Goal: Check status: Check status

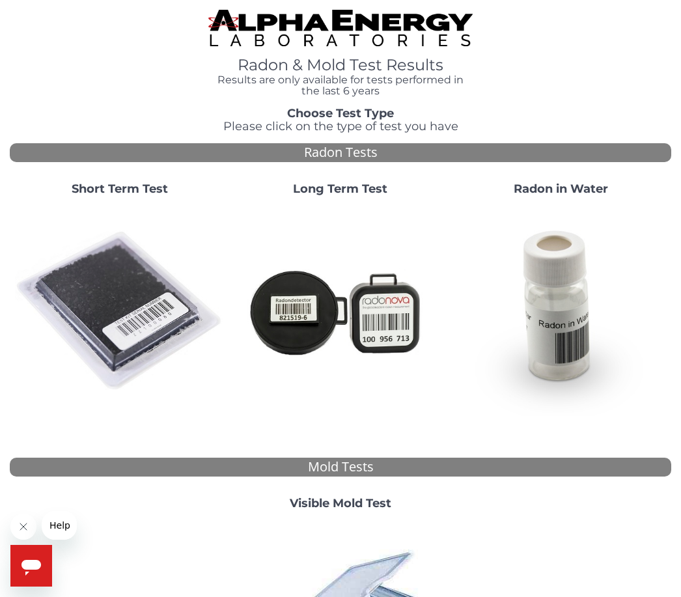
click at [135, 291] on img at bounding box center [120, 311] width 210 height 210
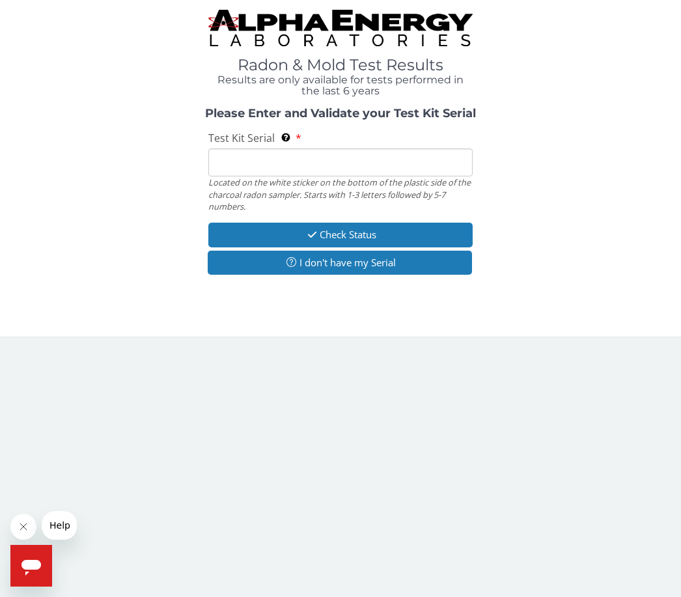
click at [317, 165] on input "Test Kit Serial Located on the white sticker on the bottom of the plastic side …" at bounding box center [340, 163] width 264 height 28
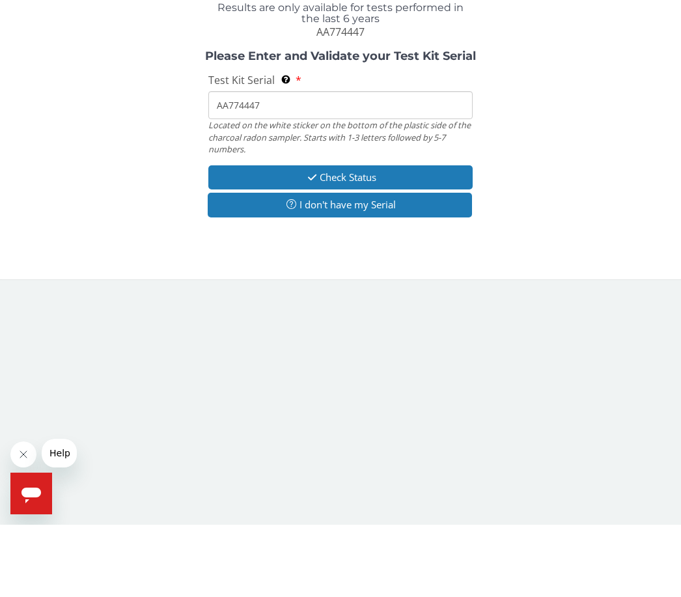
type input "AA774447"
click at [397, 238] on button "Check Status" at bounding box center [340, 250] width 264 height 24
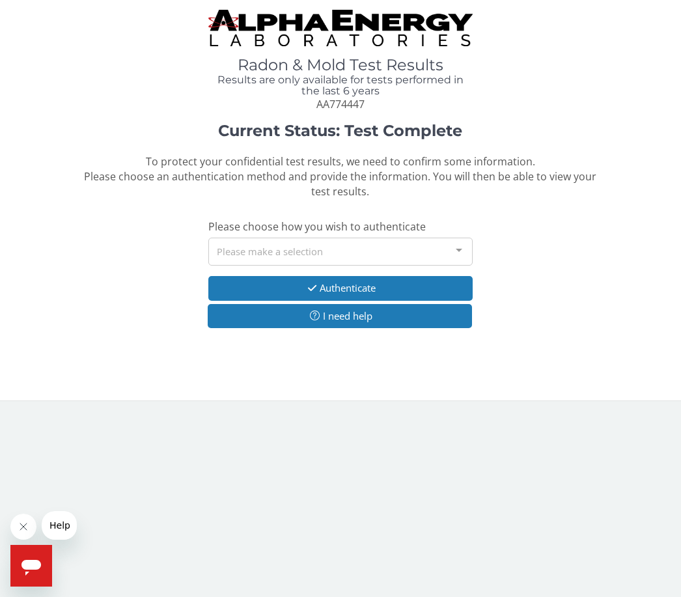
click at [462, 251] on div at bounding box center [459, 250] width 26 height 25
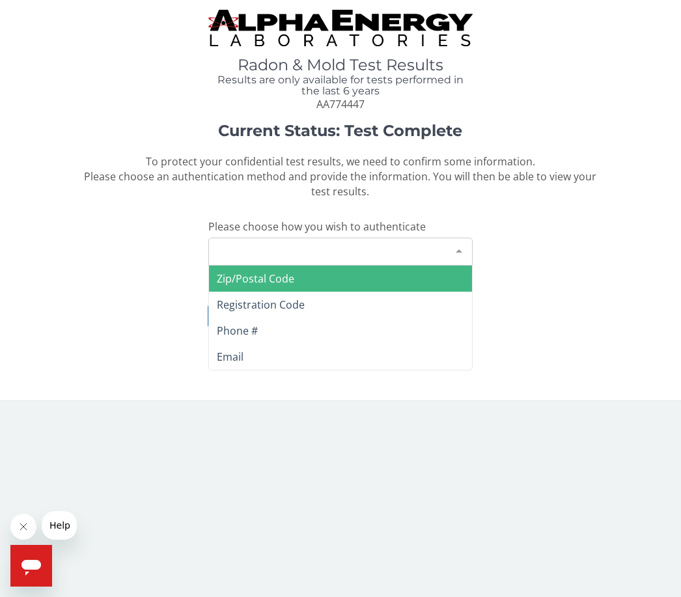
click at [251, 328] on span "Phone #" at bounding box center [237, 331] width 41 height 14
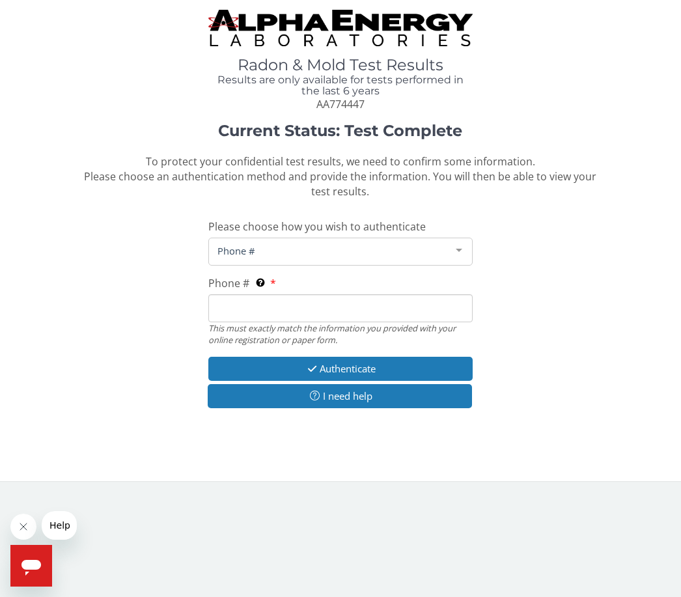
click at [318, 294] on input "Phone # This must exactly match the information you provided with your online r…" at bounding box center [340, 308] width 264 height 28
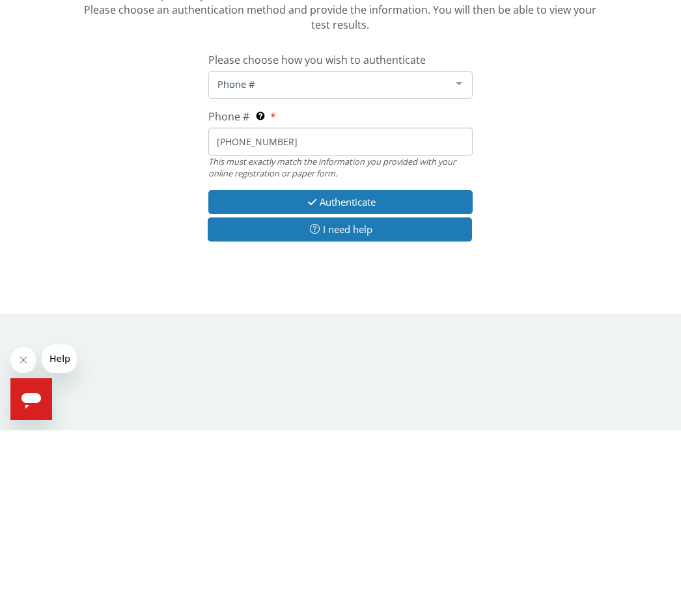
type input "[PHONE_NUMBER]"
click at [400, 357] on button "Authenticate" at bounding box center [340, 369] width 264 height 24
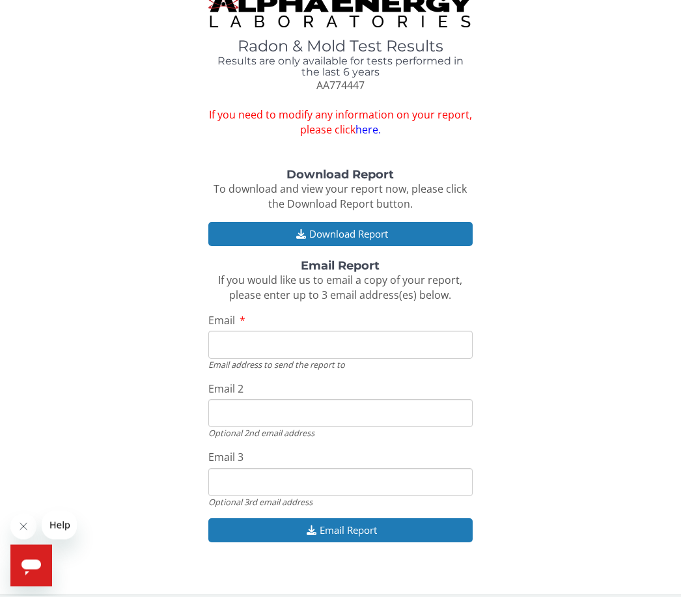
scroll to position [20, 0]
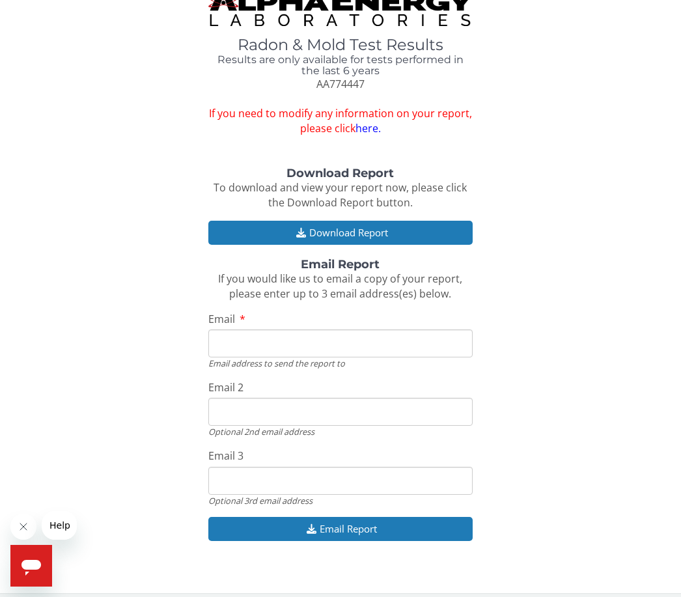
click at [285, 343] on input "Email" at bounding box center [340, 344] width 264 height 28
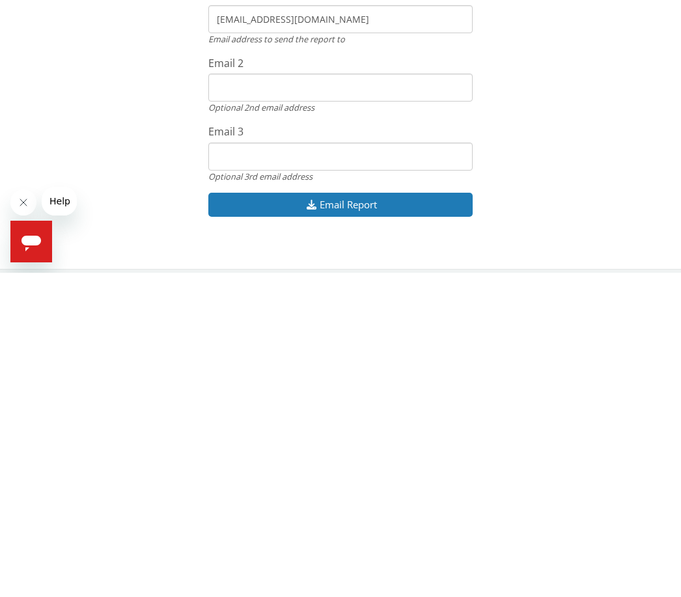
type input "[EMAIL_ADDRESS][DOMAIN_NAME]"
click at [384, 517] on button "Email Report" at bounding box center [340, 529] width 264 height 24
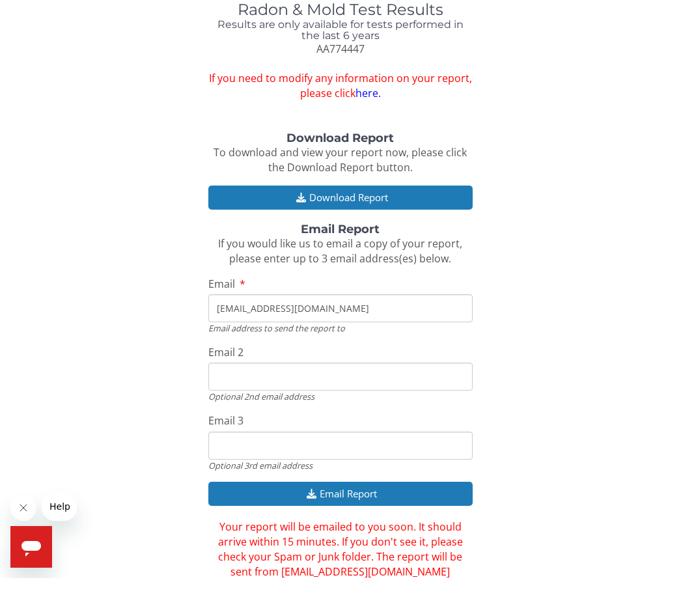
scroll to position [0, 0]
